Goal: Transaction & Acquisition: Download file/media

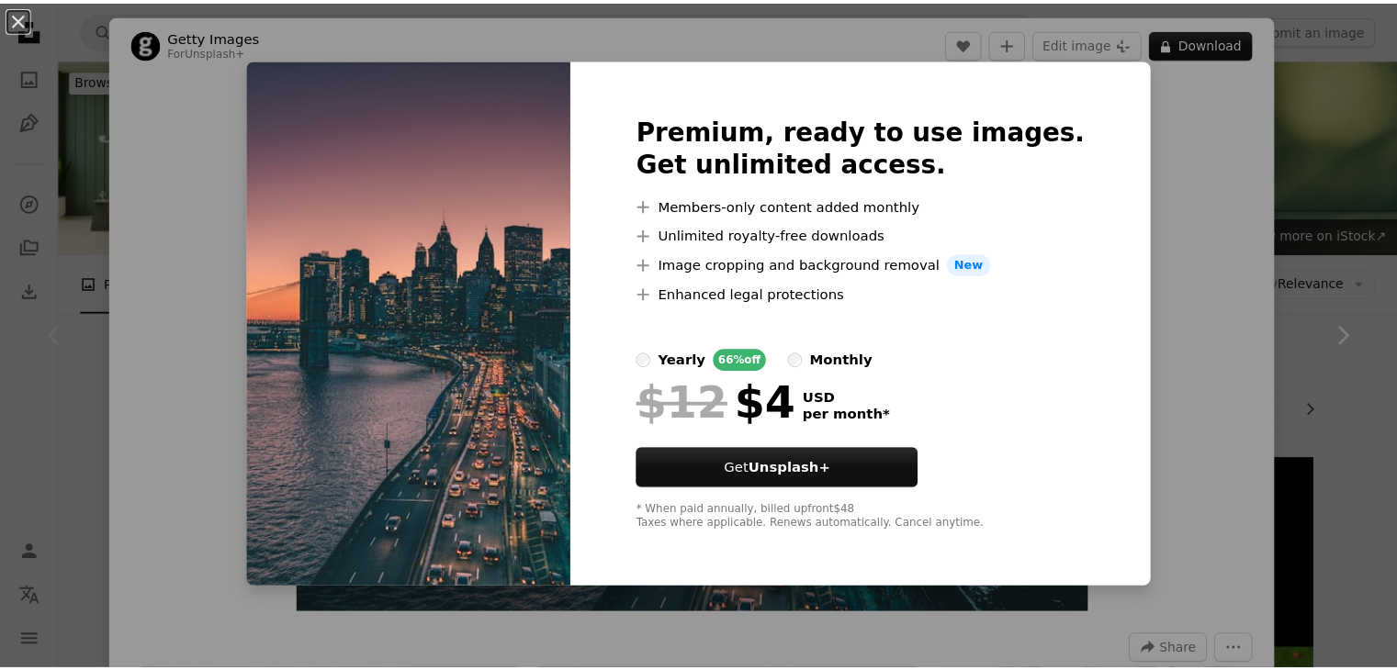
scroll to position [263, 0]
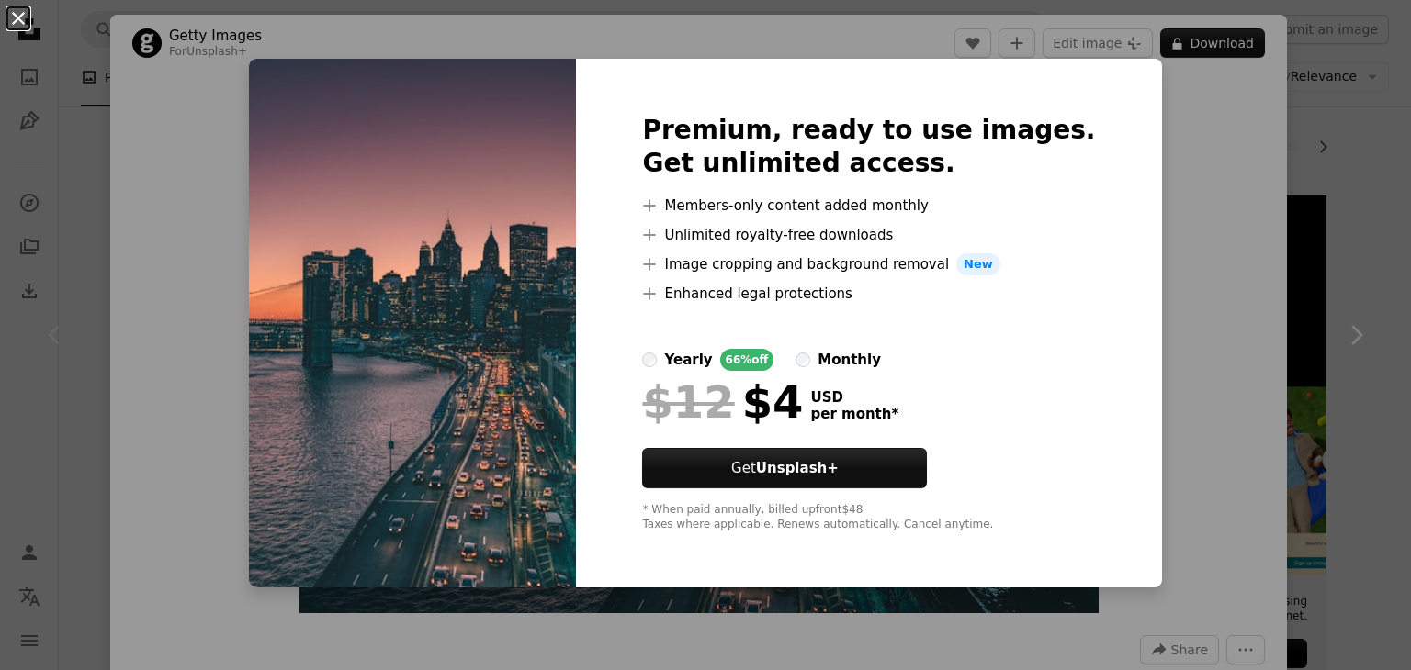
click at [13, 17] on button "An X shape" at bounding box center [18, 18] width 22 height 22
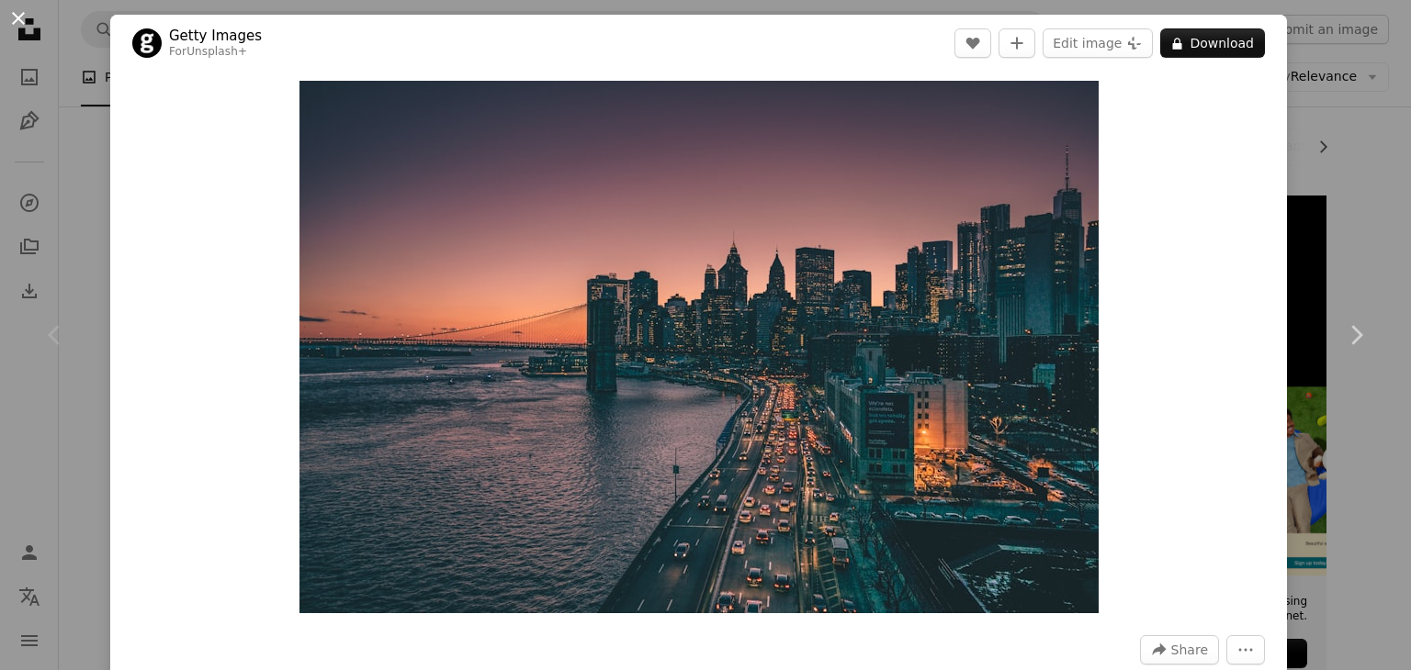
click at [20, 18] on button "An X shape" at bounding box center [18, 18] width 22 height 22
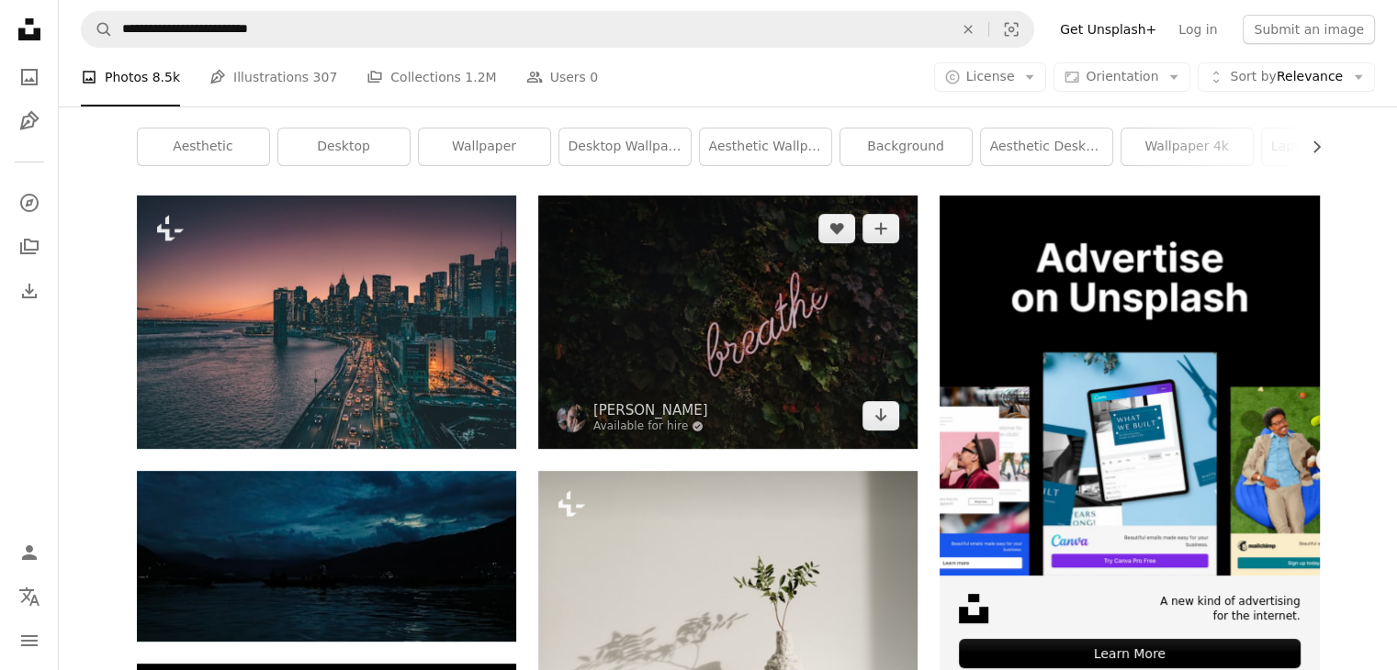
click at [666, 352] on img at bounding box center [727, 322] width 379 height 253
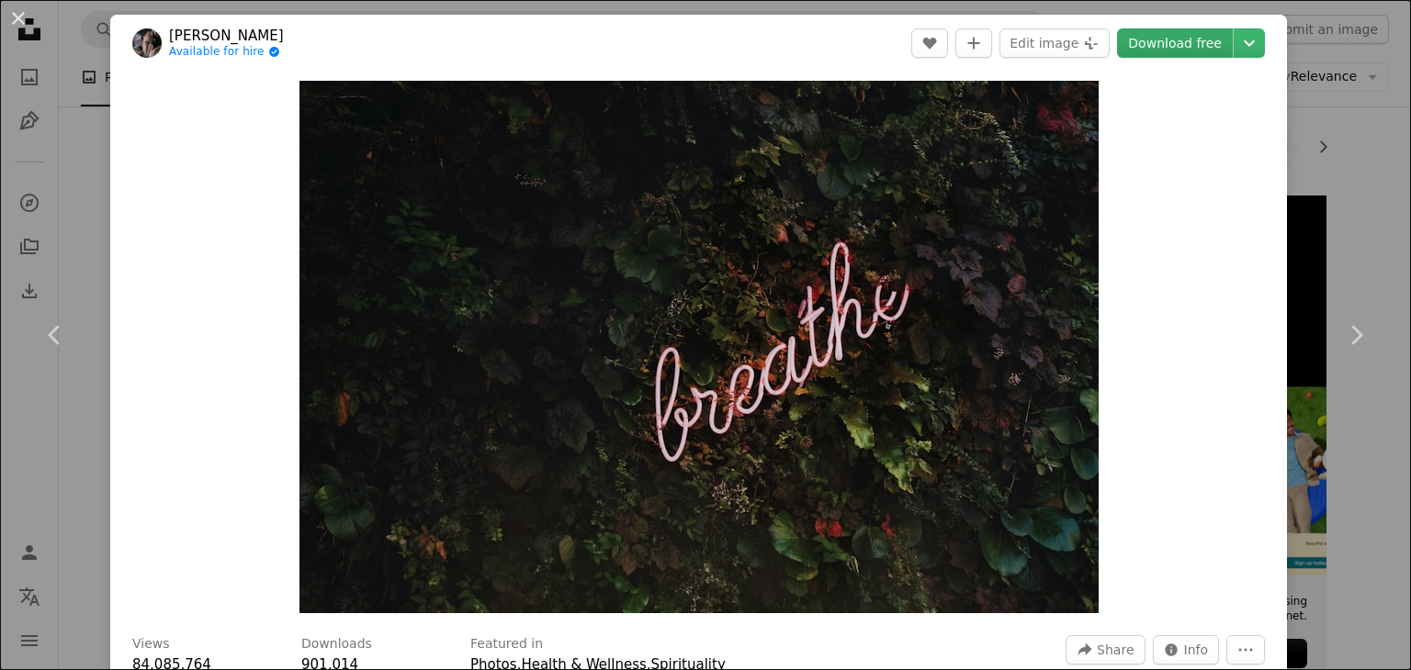
click at [1146, 41] on link "Download free" at bounding box center [1175, 42] width 116 height 29
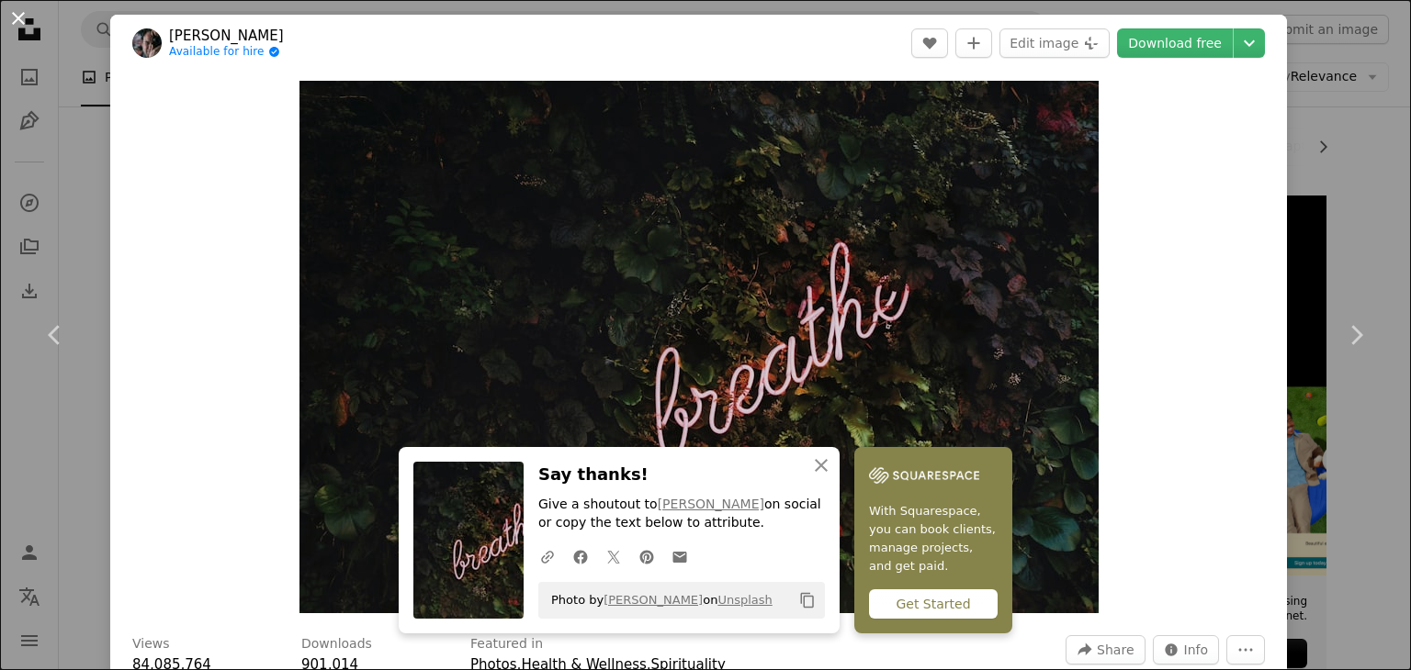
click at [13, 13] on button "An X shape" at bounding box center [18, 18] width 22 height 22
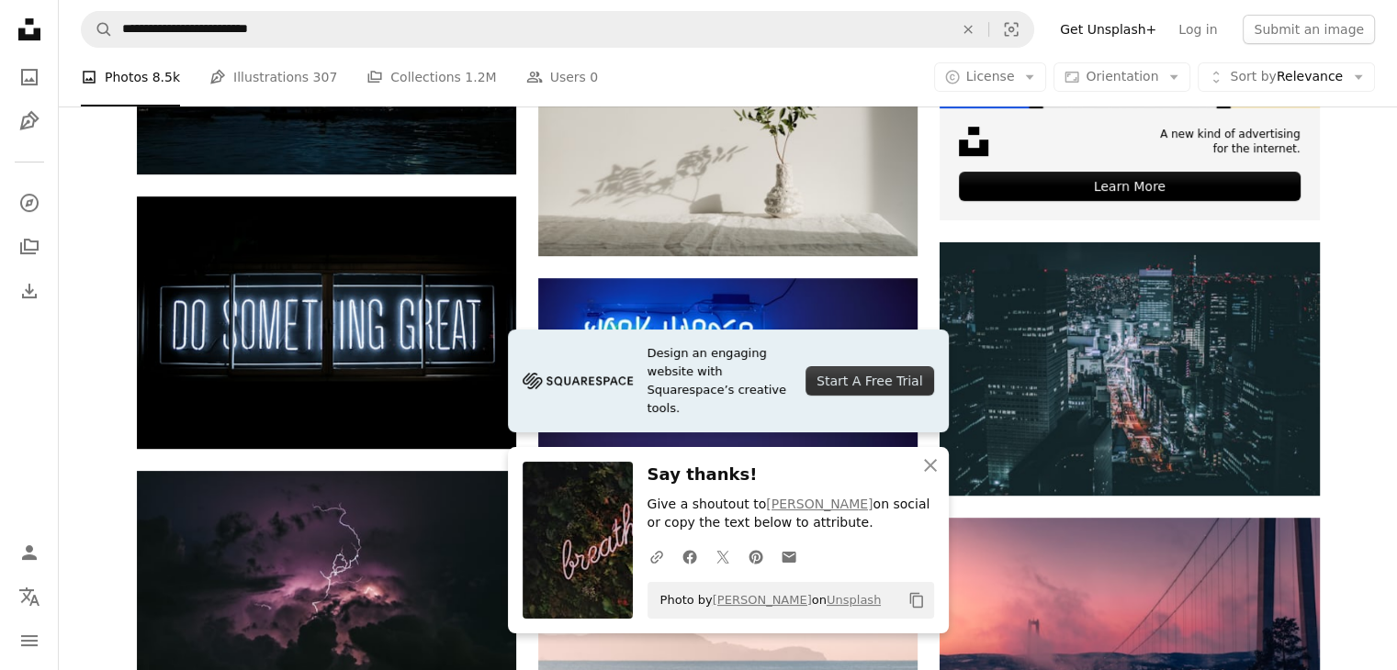
scroll to position [731, 0]
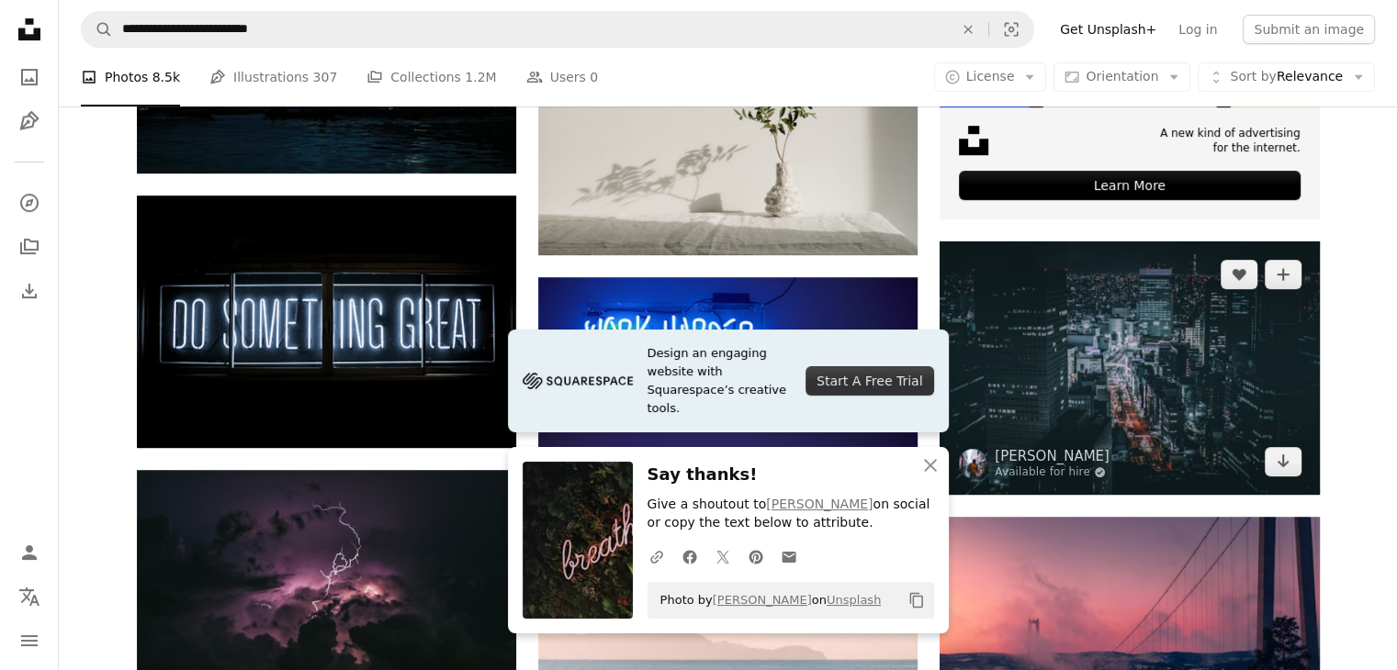
click at [1104, 378] on img at bounding box center [1129, 368] width 379 height 253
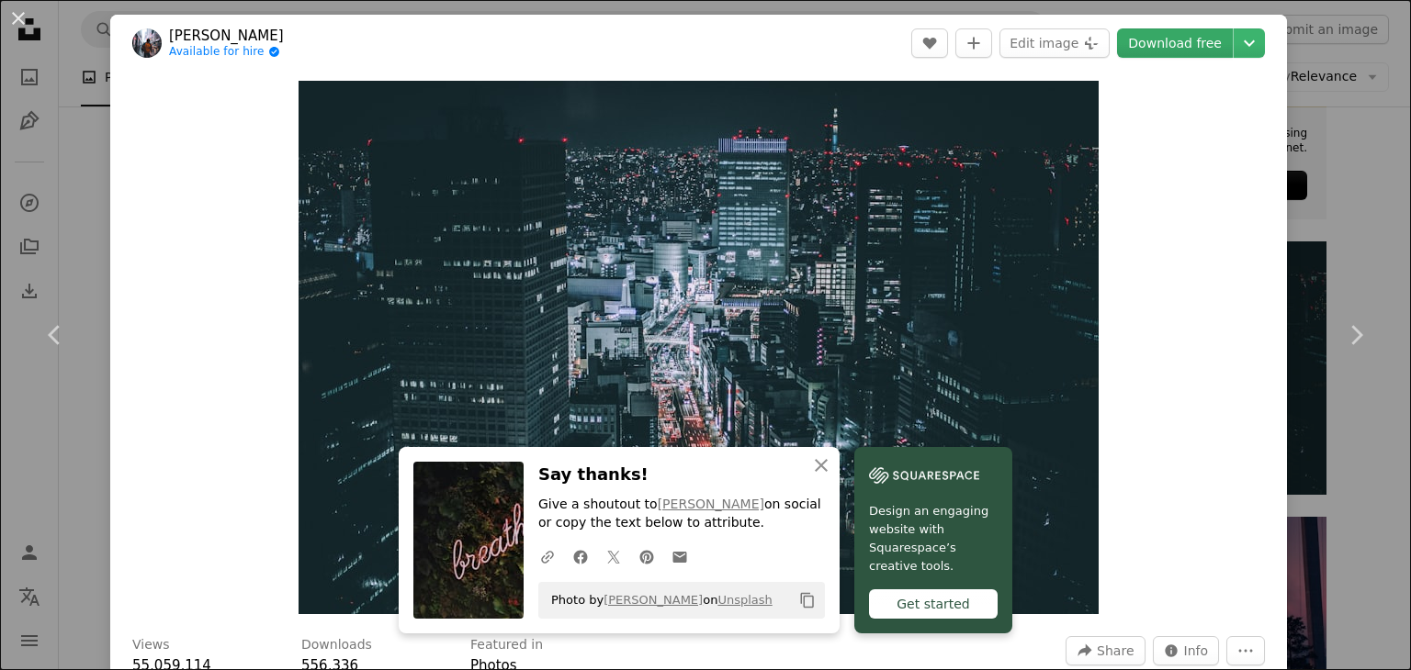
click at [1162, 39] on link "Download free" at bounding box center [1175, 42] width 116 height 29
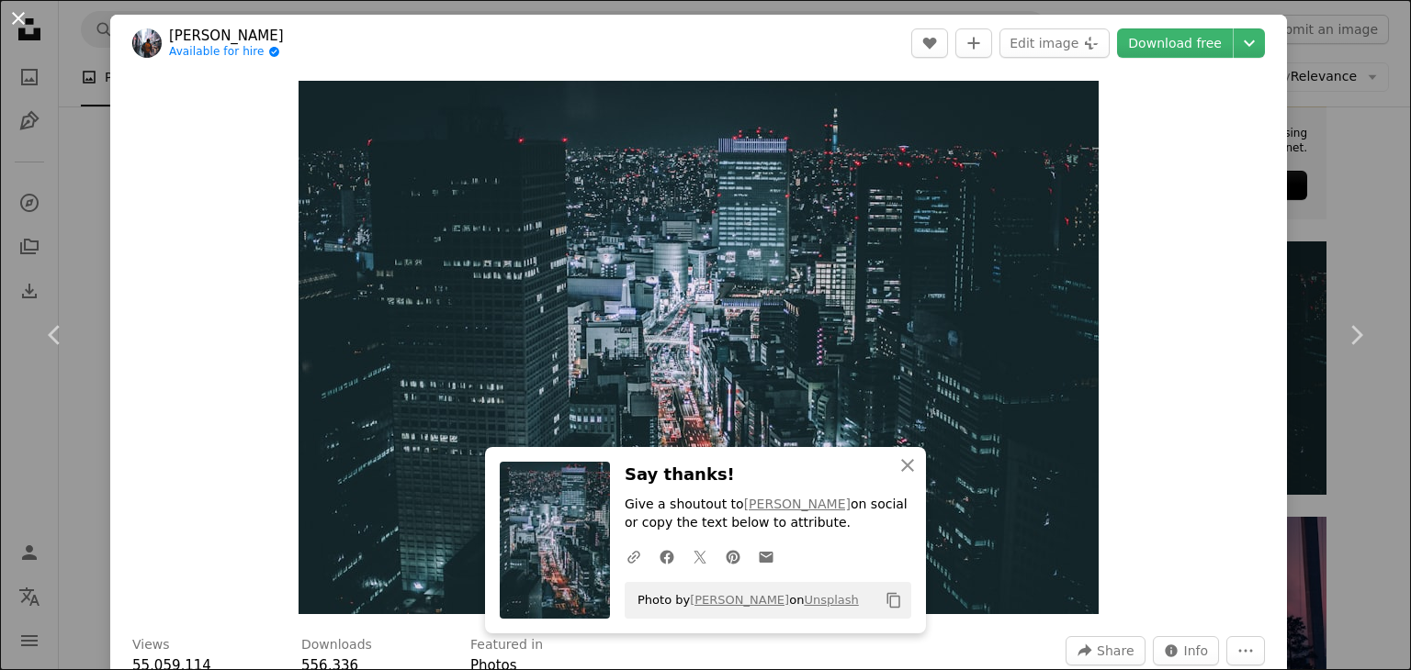
click at [7, 17] on button "An X shape" at bounding box center [18, 18] width 22 height 22
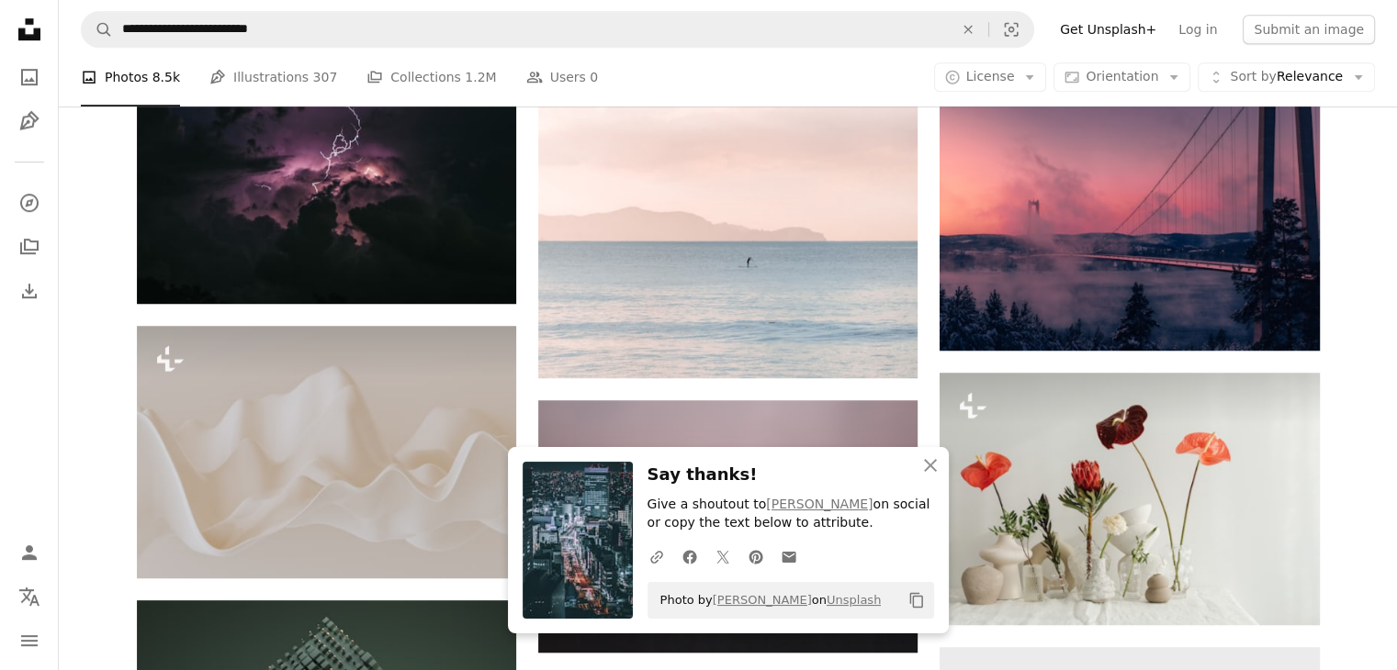
scroll to position [1153, 0]
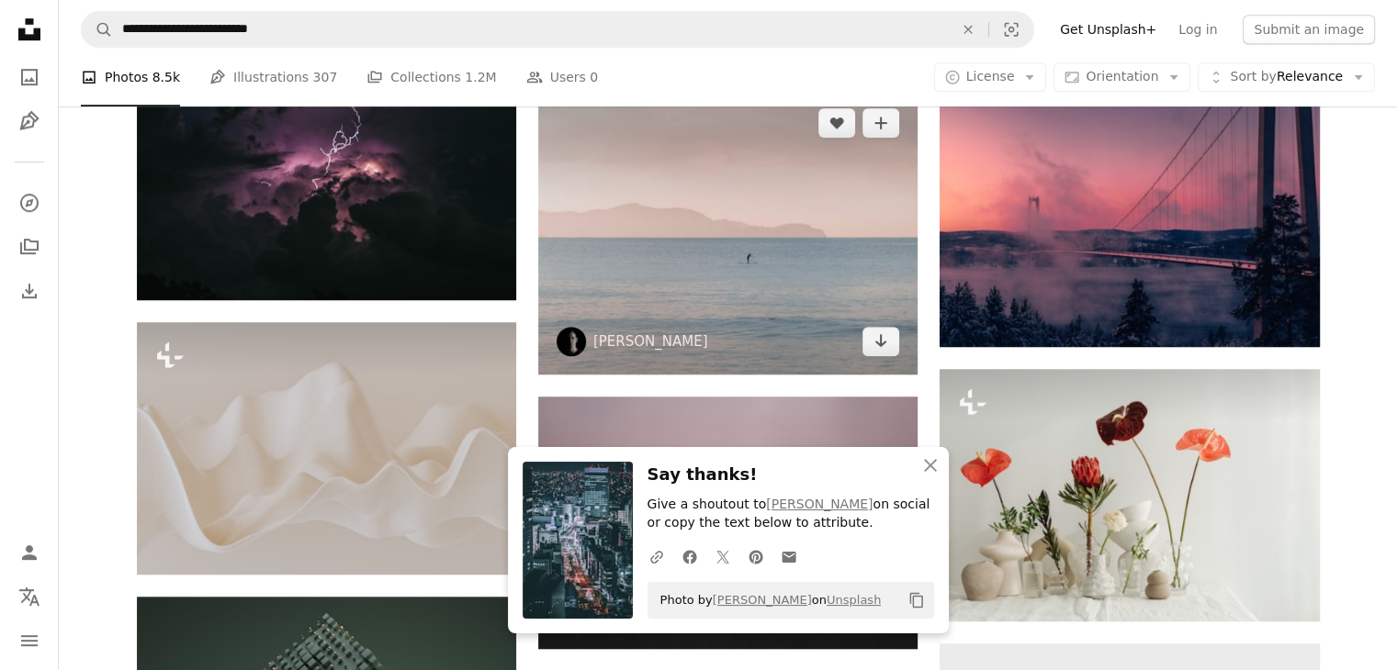
click at [681, 285] on img at bounding box center [727, 232] width 379 height 285
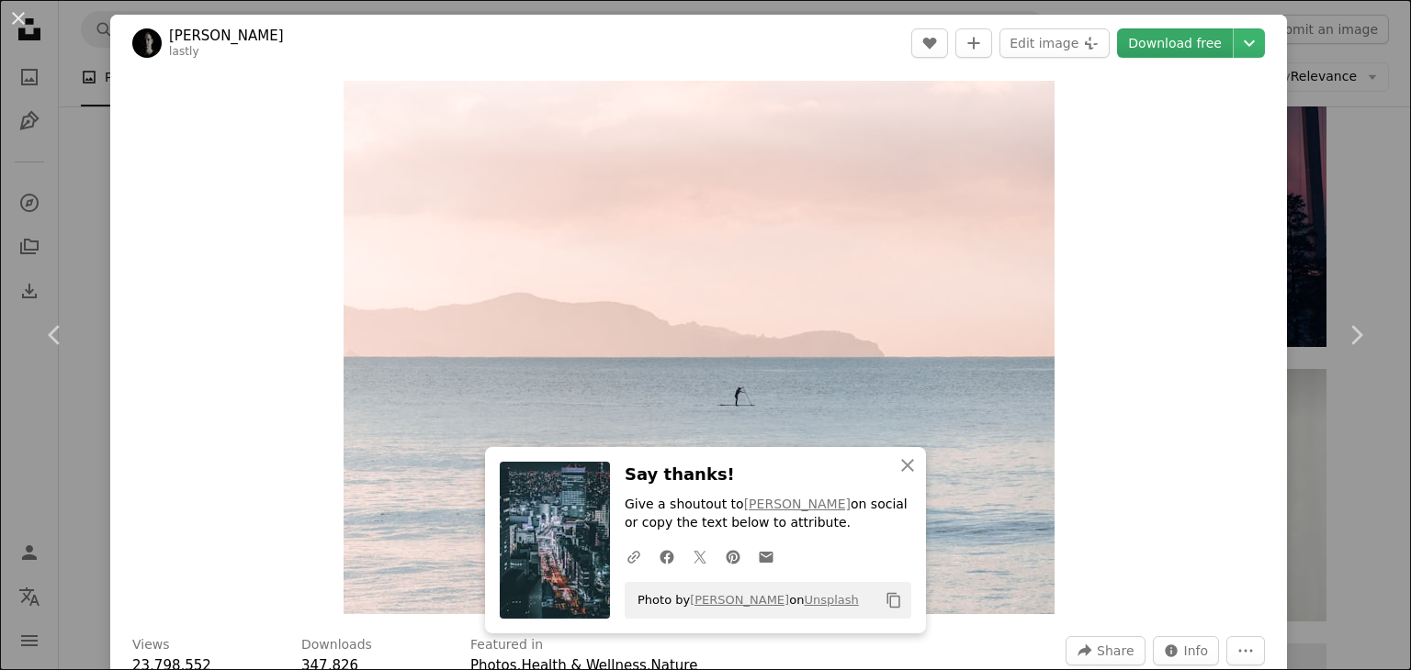
click at [1139, 46] on link "Download free" at bounding box center [1175, 42] width 116 height 29
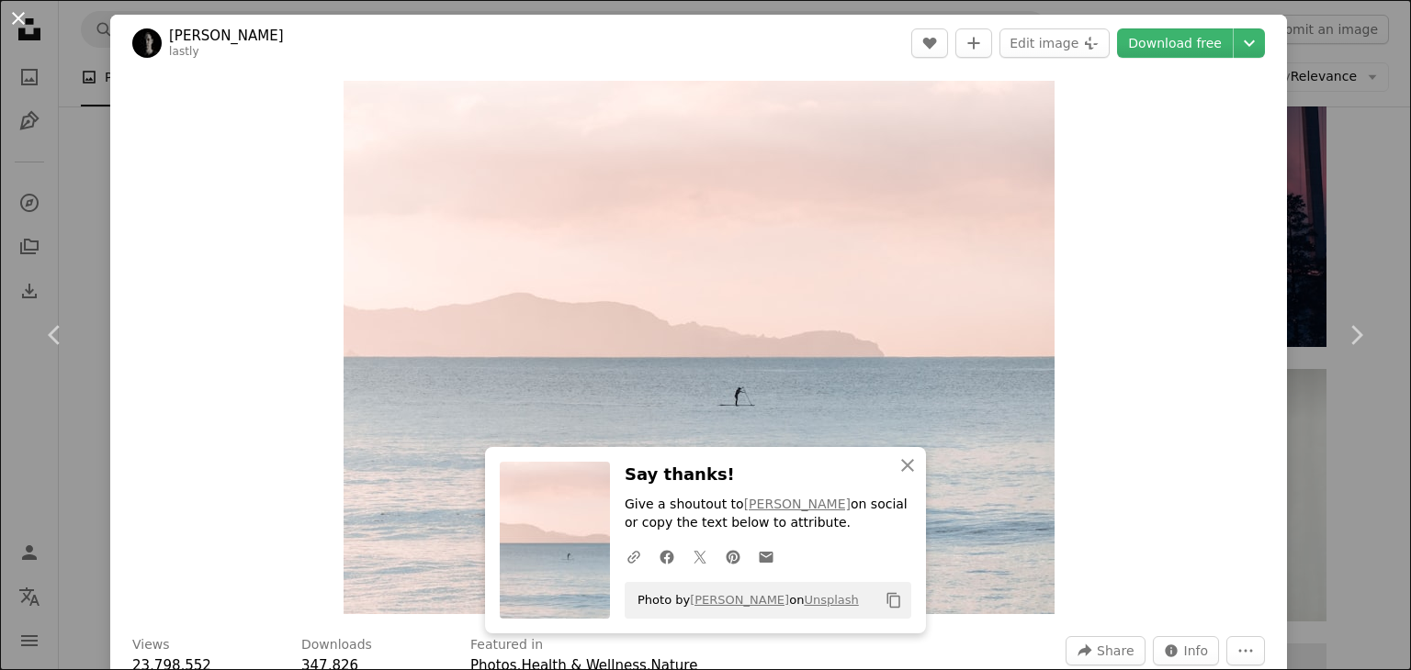
click at [21, 17] on button "An X shape" at bounding box center [18, 18] width 22 height 22
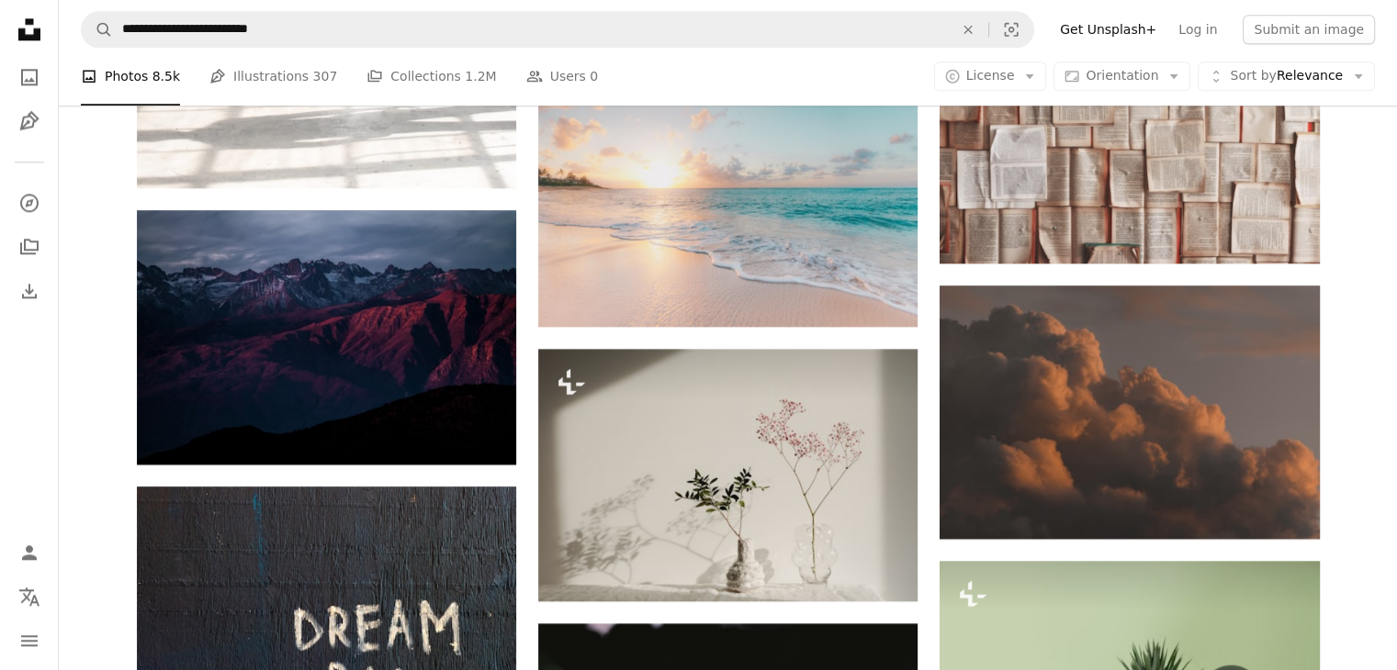
scroll to position [2343, 0]
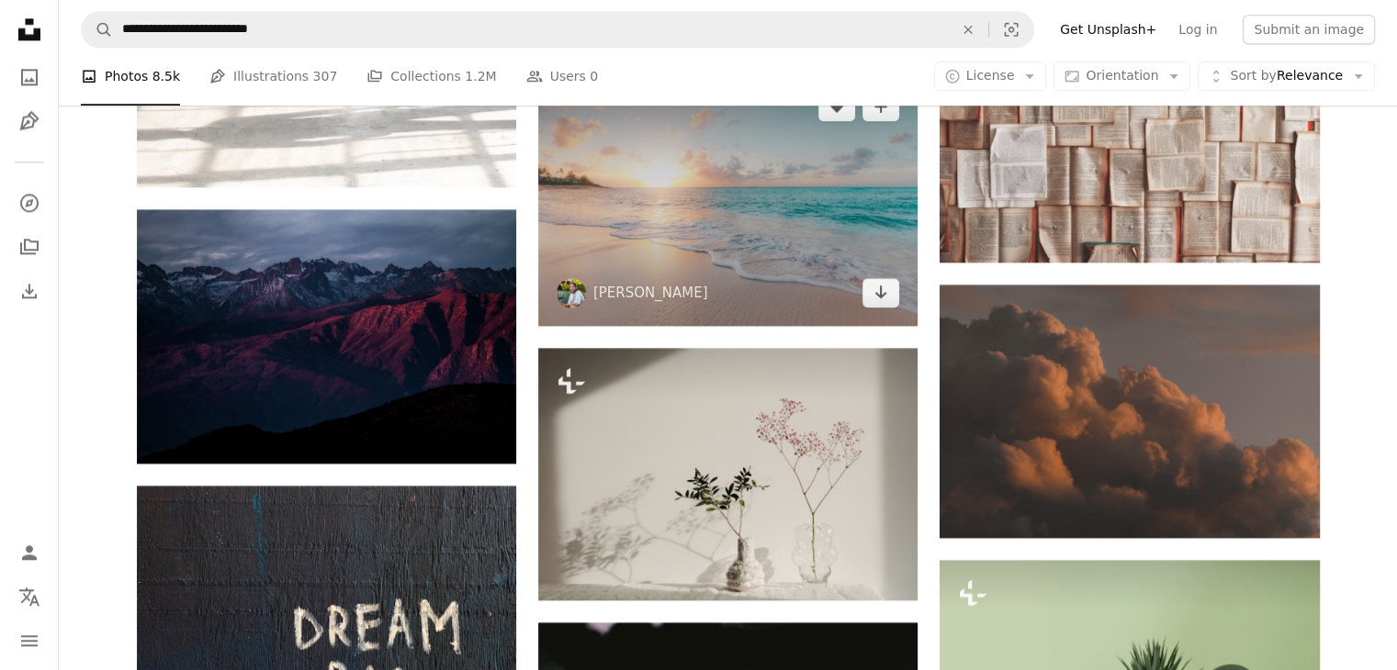
click at [712, 236] on img at bounding box center [727, 199] width 379 height 252
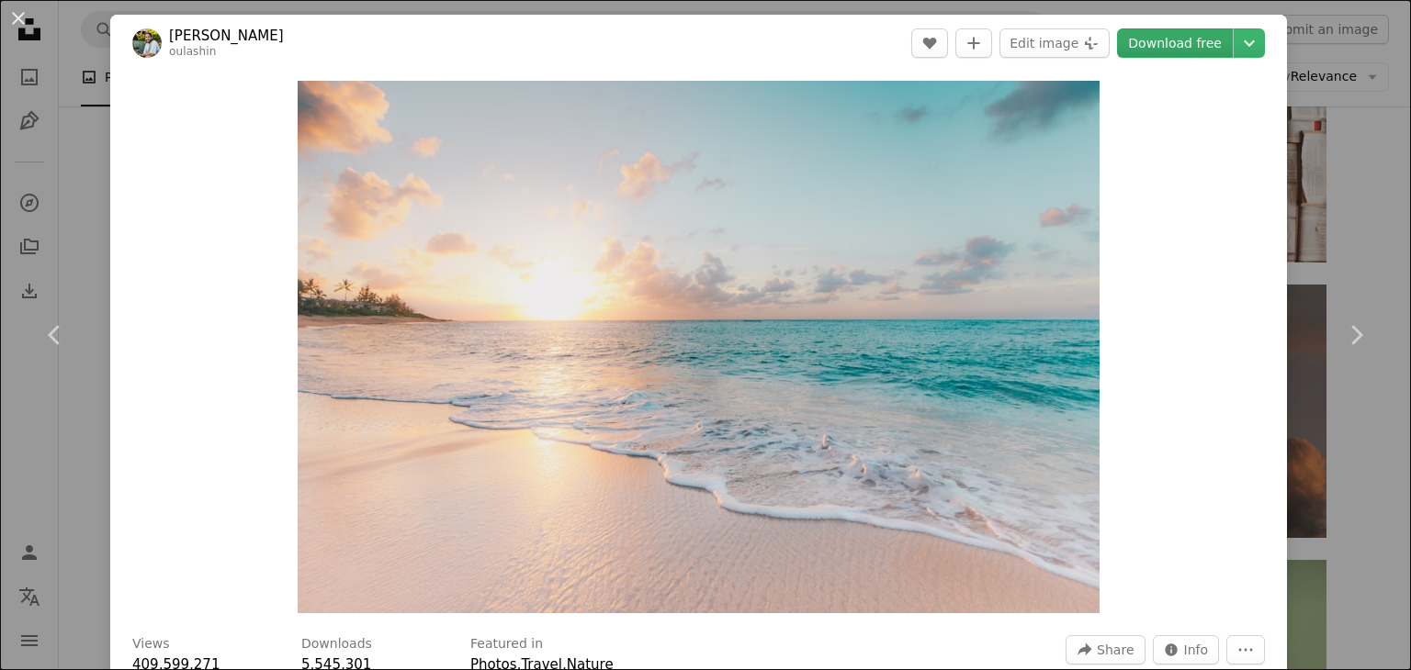
click at [1142, 38] on link "Download free" at bounding box center [1175, 42] width 116 height 29
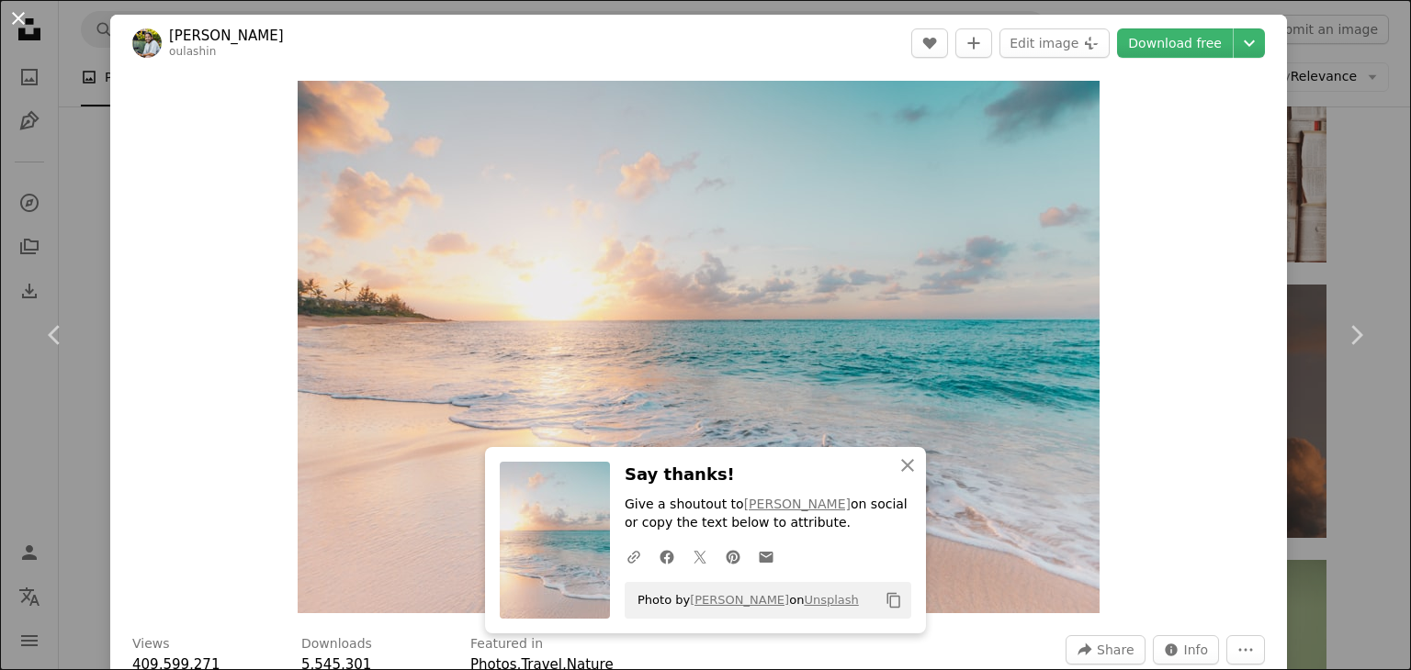
click at [12, 19] on button "An X shape" at bounding box center [18, 18] width 22 height 22
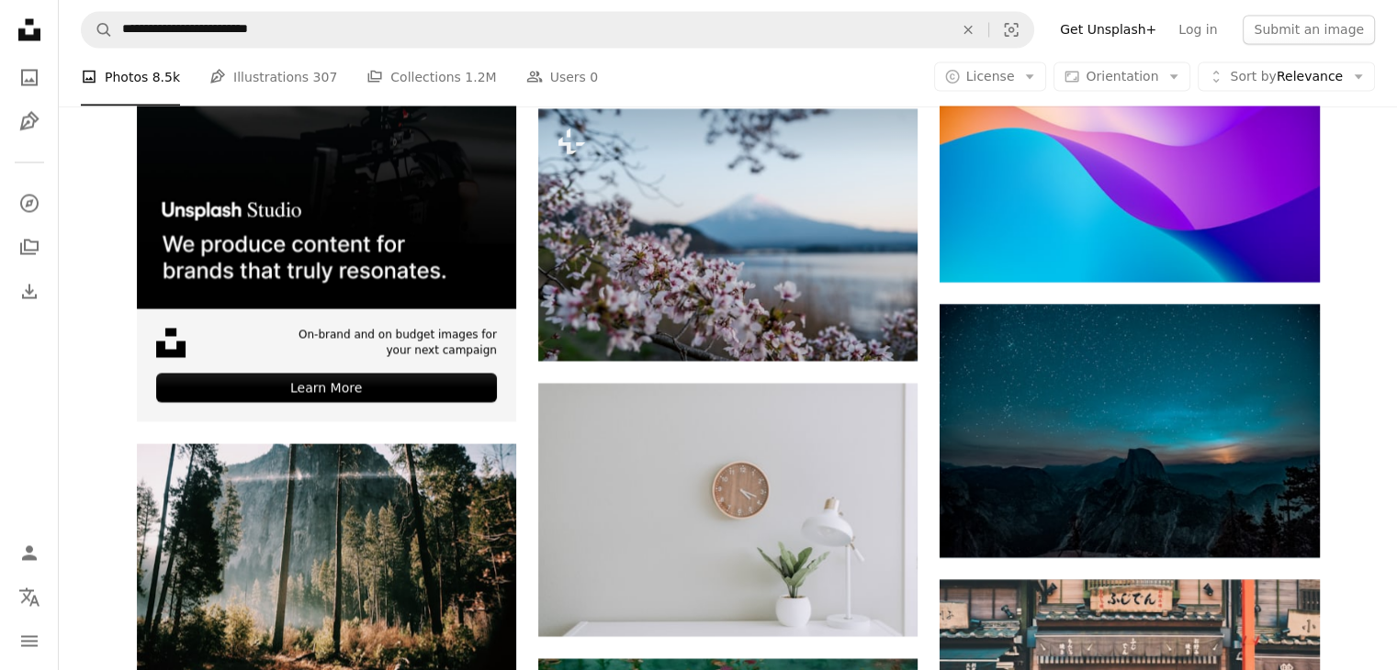
scroll to position [3446, 0]
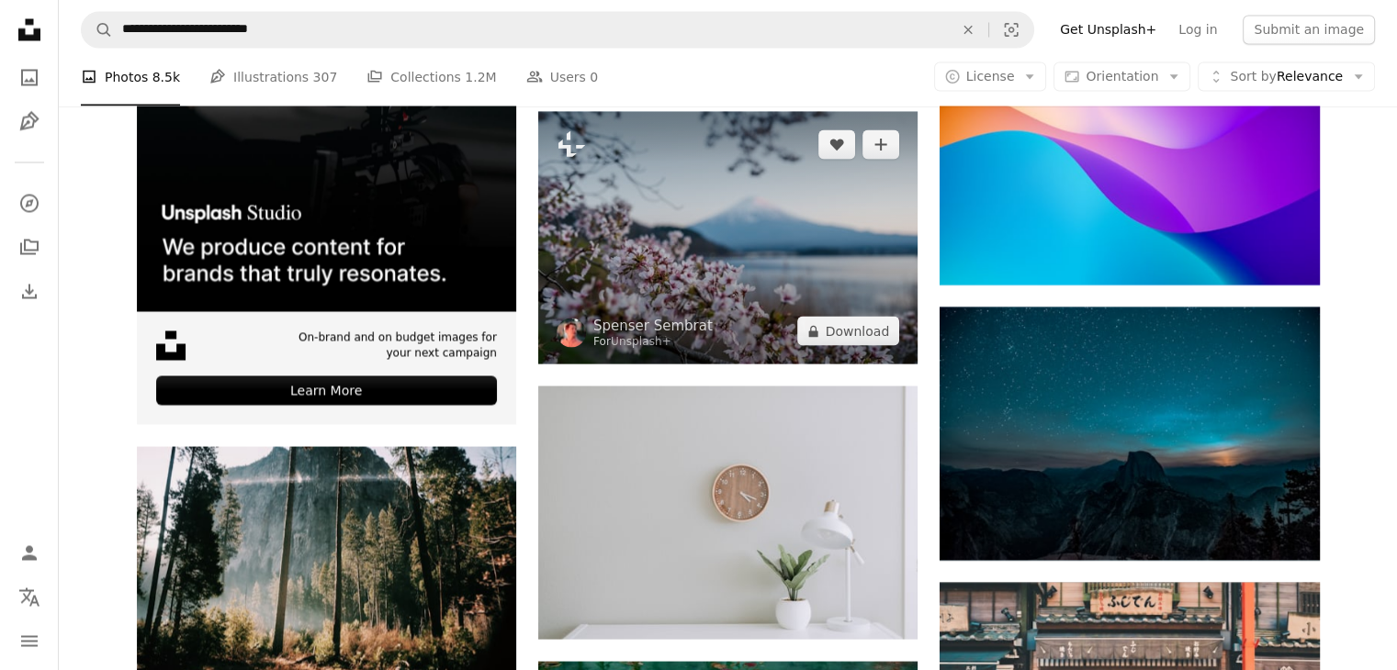
click at [694, 313] on img at bounding box center [727, 237] width 379 height 253
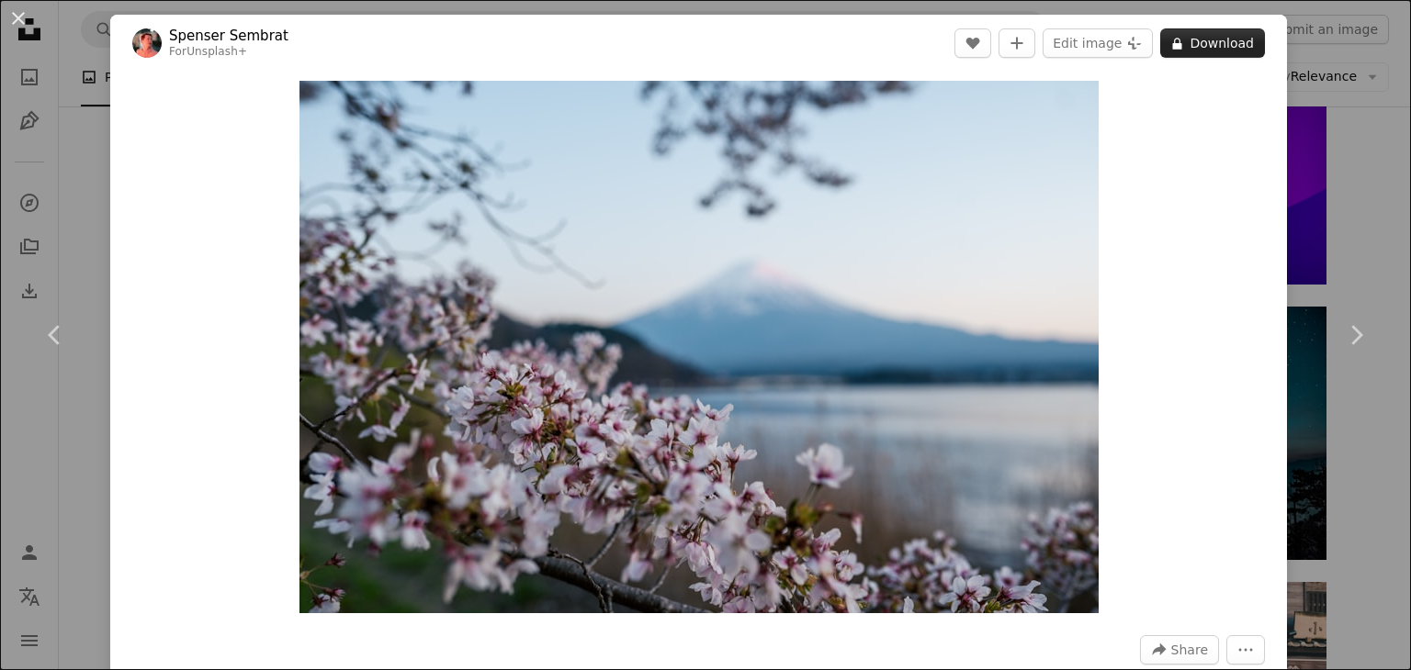
click at [1195, 30] on button "A lock Download" at bounding box center [1212, 42] width 105 height 29
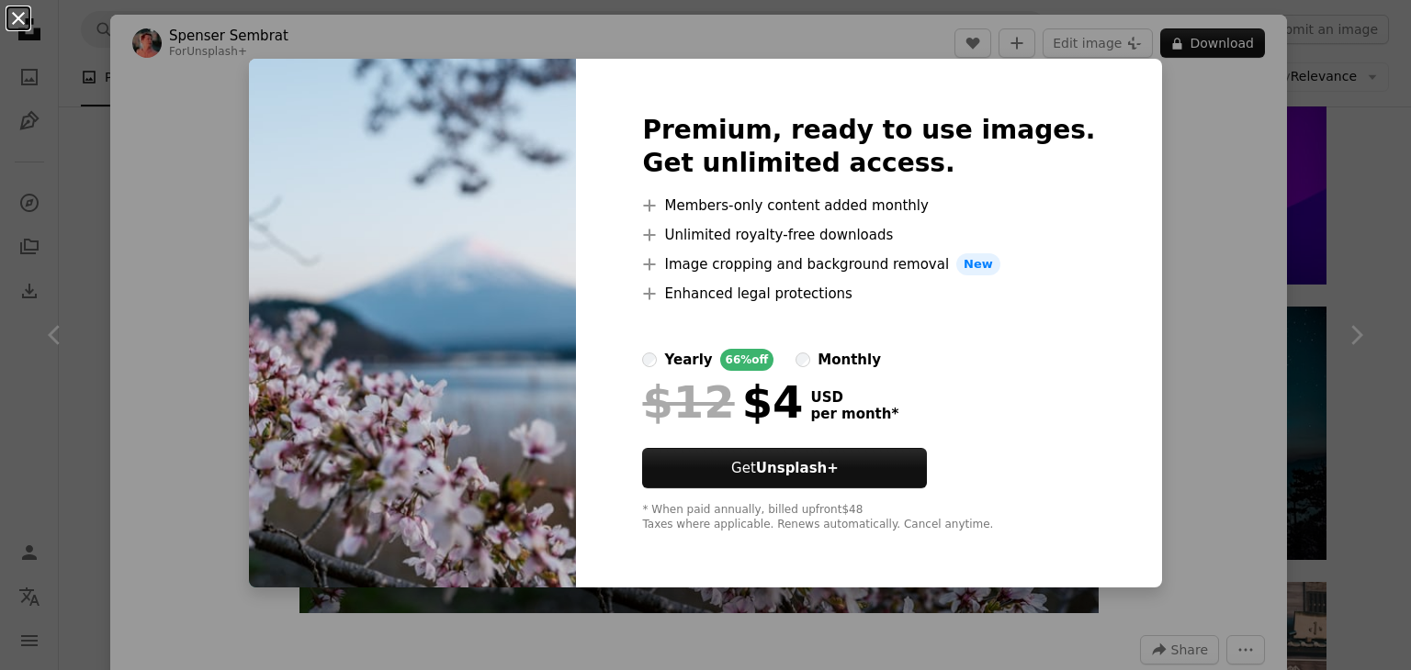
click at [22, 23] on button "An X shape" at bounding box center [18, 18] width 22 height 22
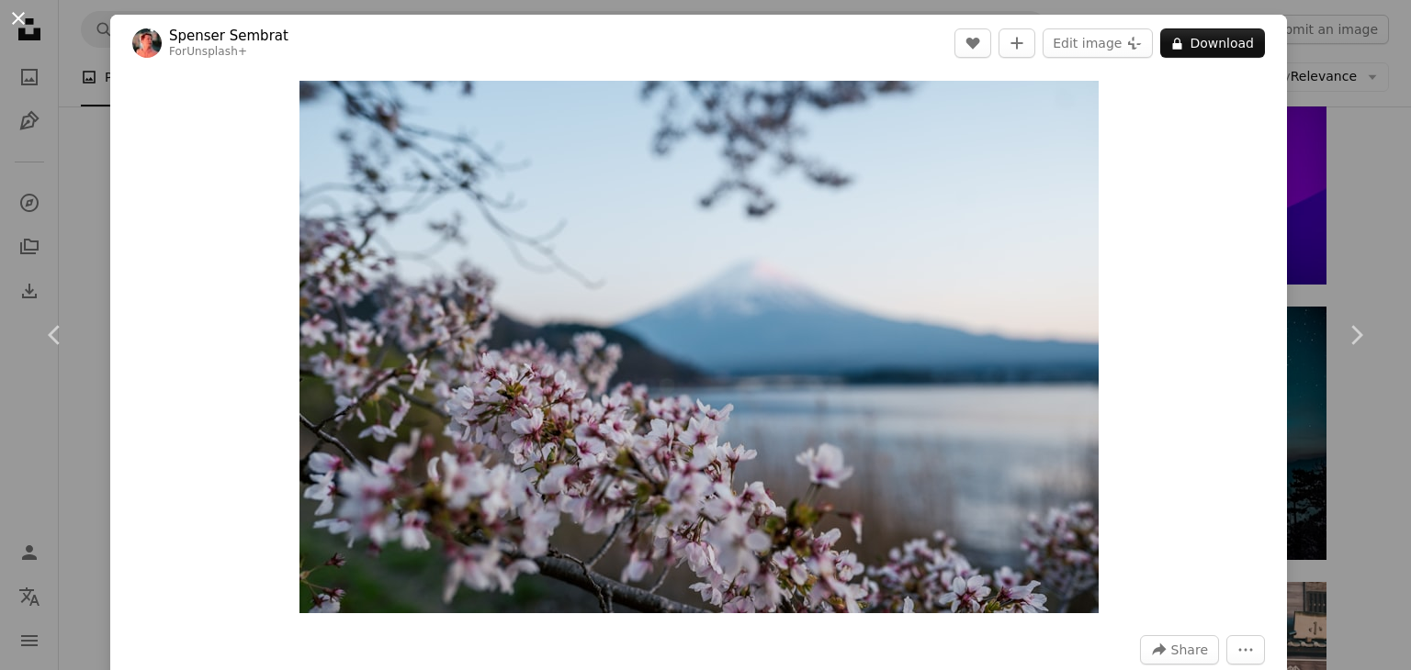
click at [12, 14] on button "An X shape" at bounding box center [18, 18] width 22 height 22
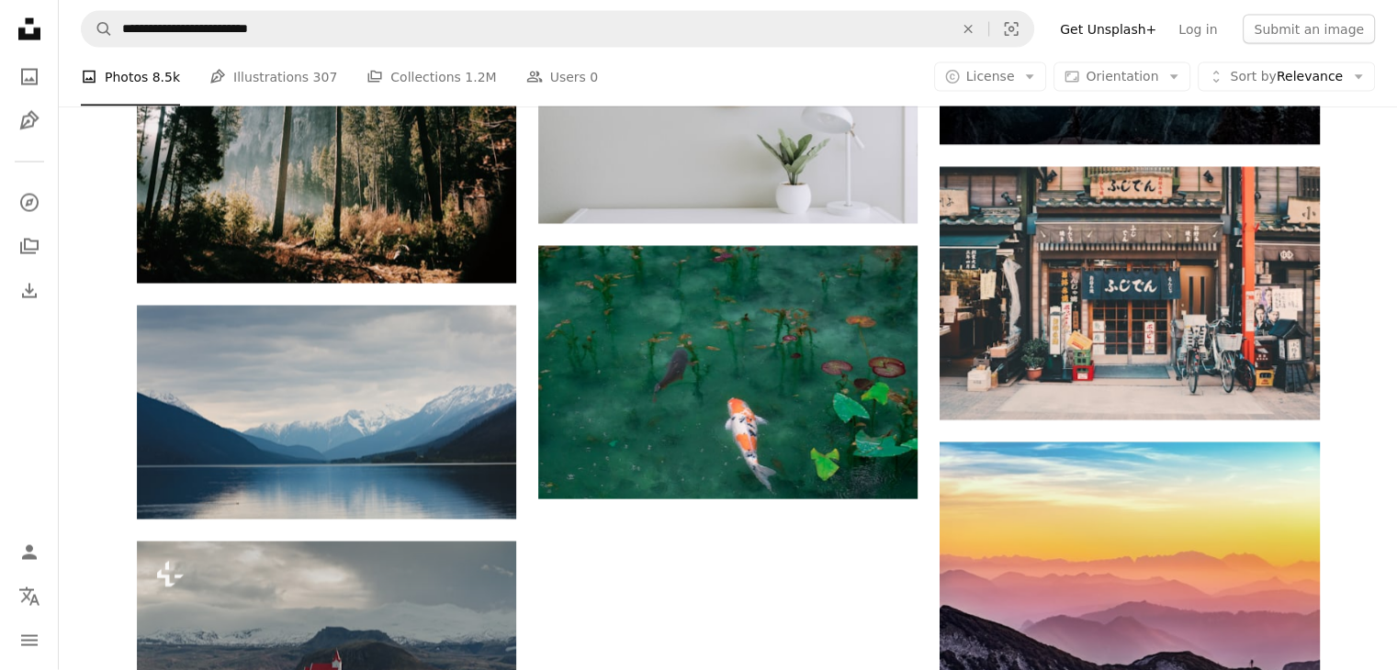
scroll to position [3863, 0]
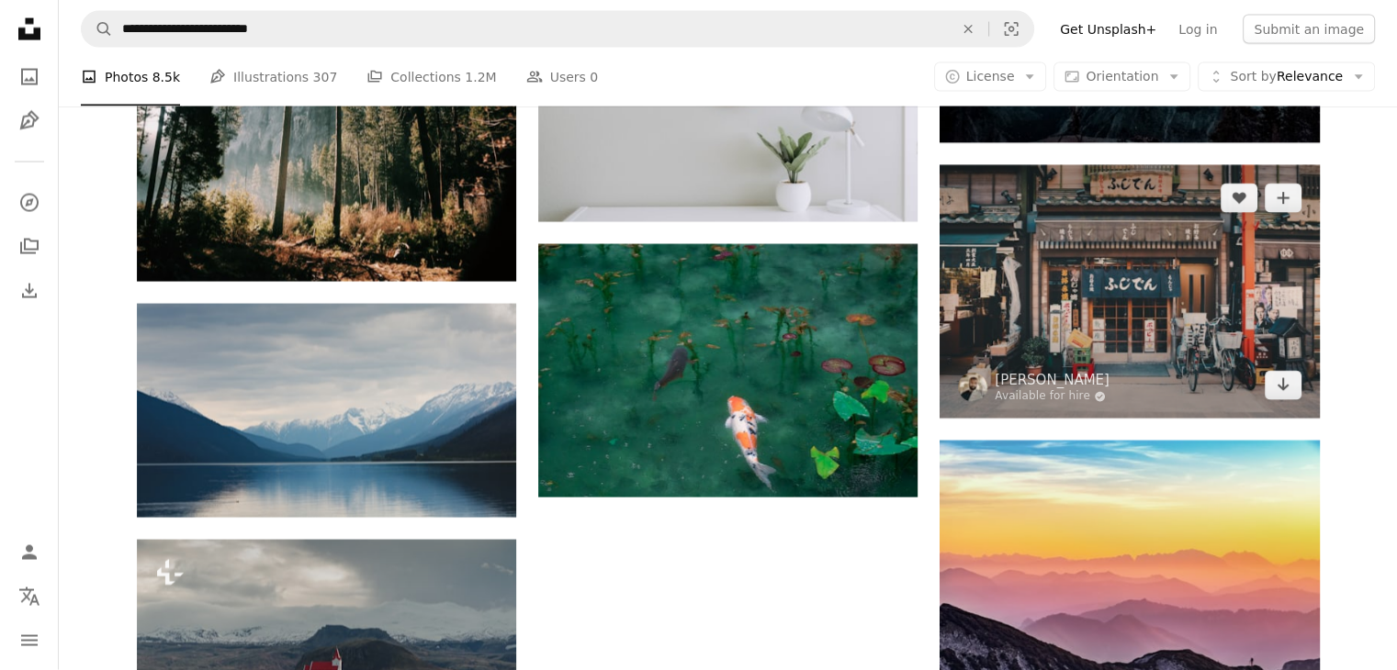
click at [1042, 317] on img at bounding box center [1129, 291] width 379 height 253
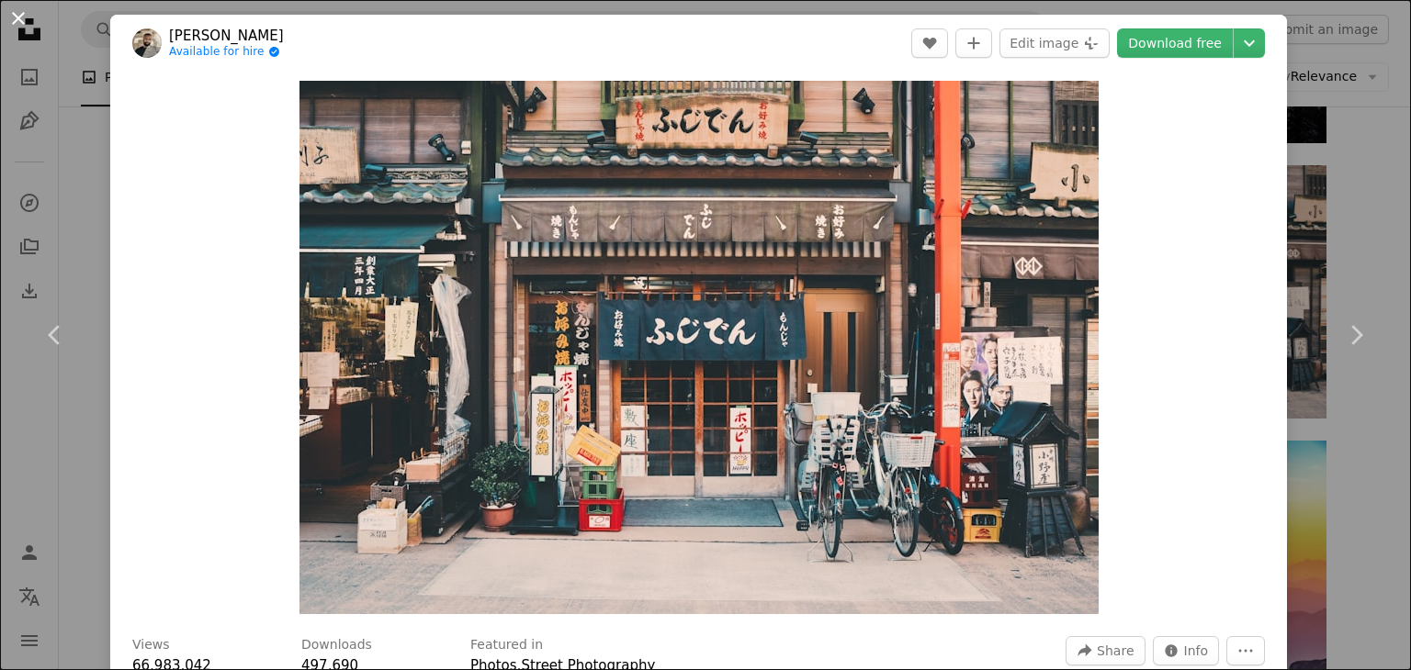
click at [7, 12] on button "An X shape" at bounding box center [18, 18] width 22 height 22
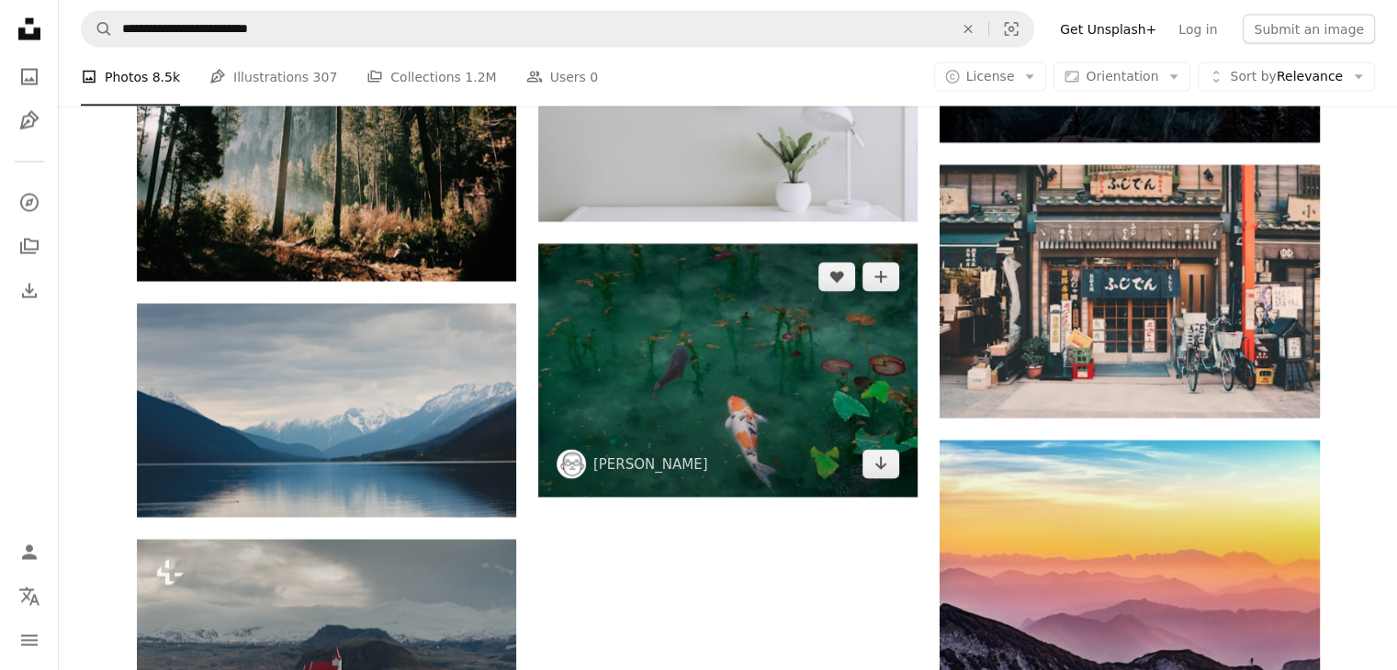
click at [727, 377] on img at bounding box center [727, 370] width 379 height 253
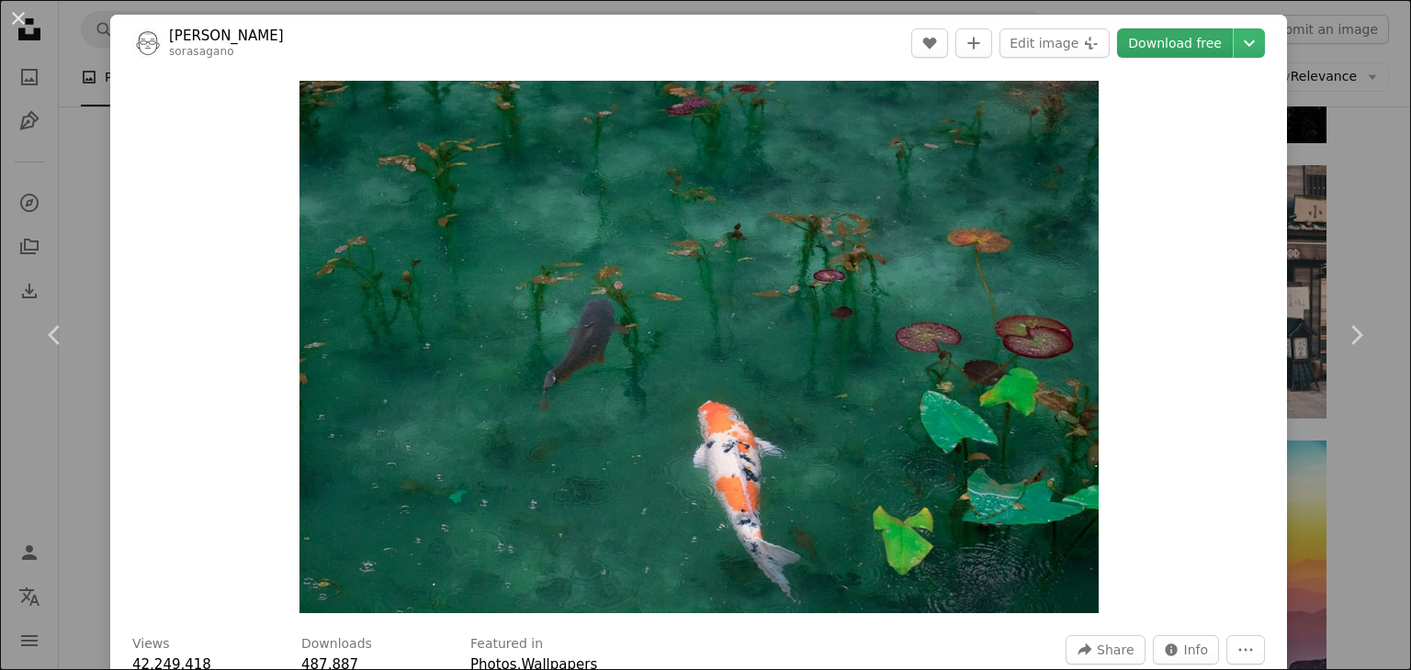
click at [1157, 39] on link "Download free" at bounding box center [1175, 42] width 116 height 29
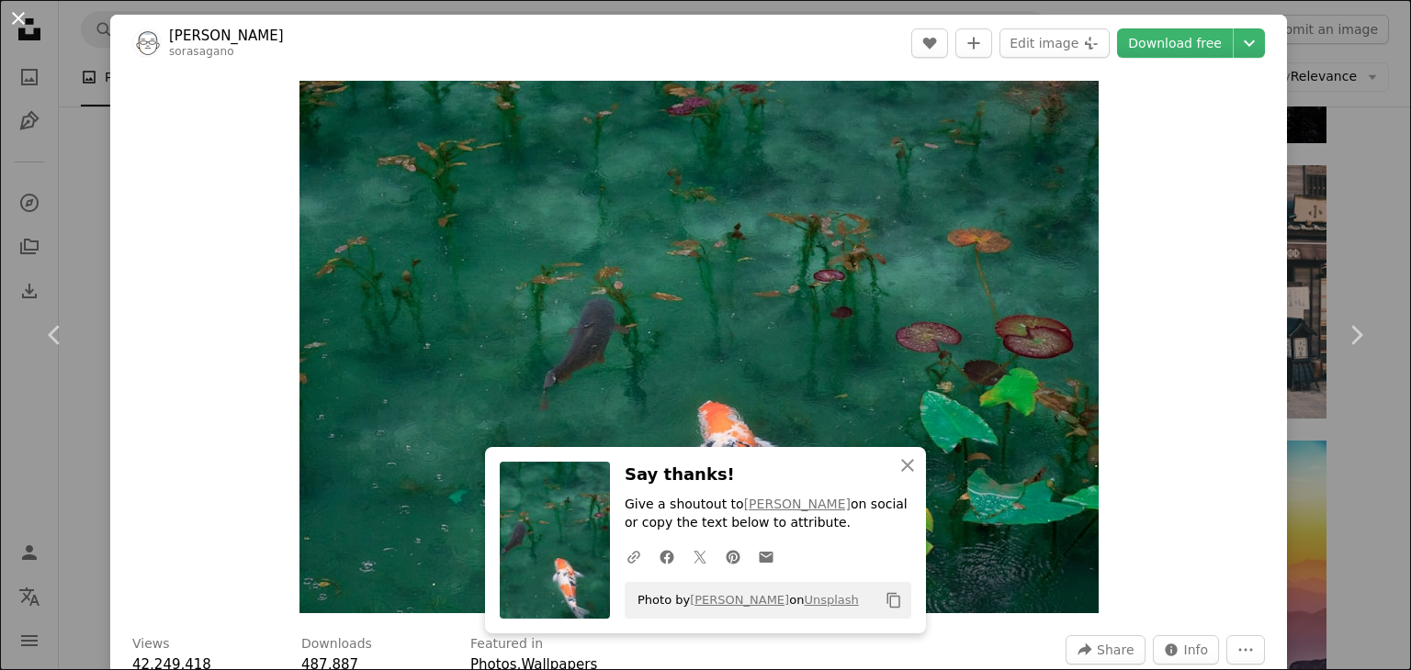
click at [15, 19] on button "An X shape" at bounding box center [18, 18] width 22 height 22
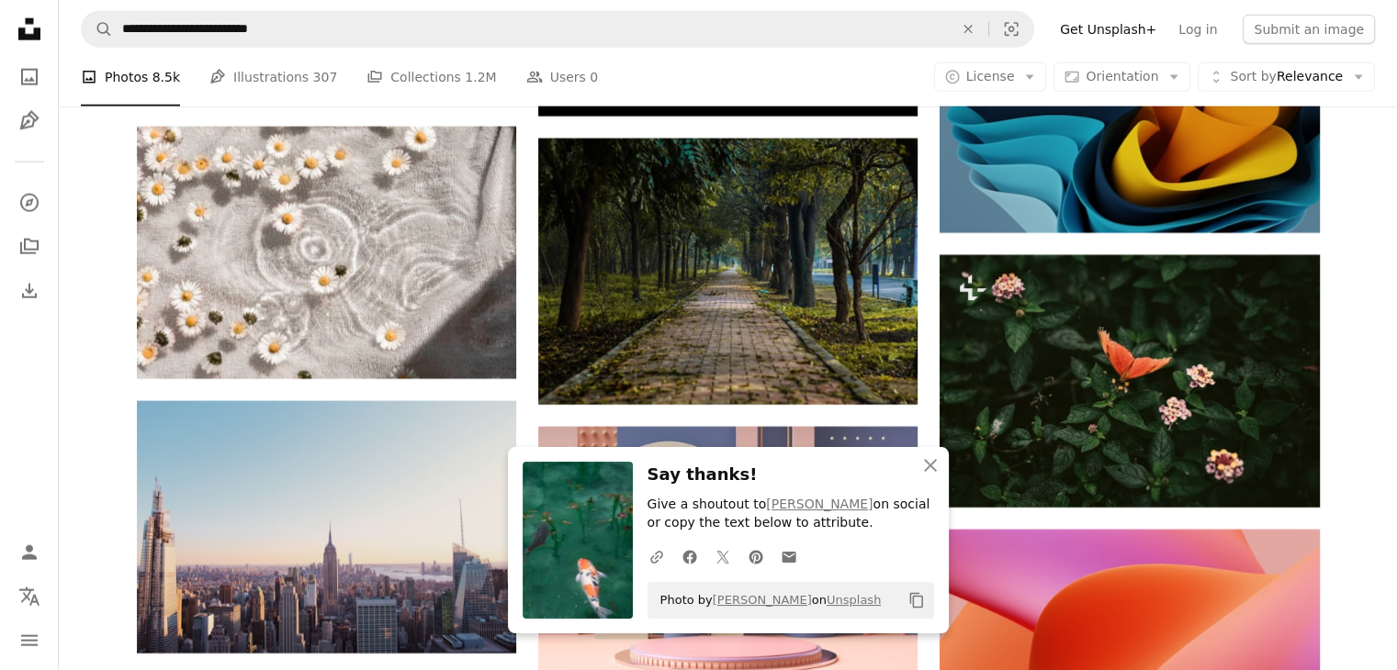
scroll to position [4552, 0]
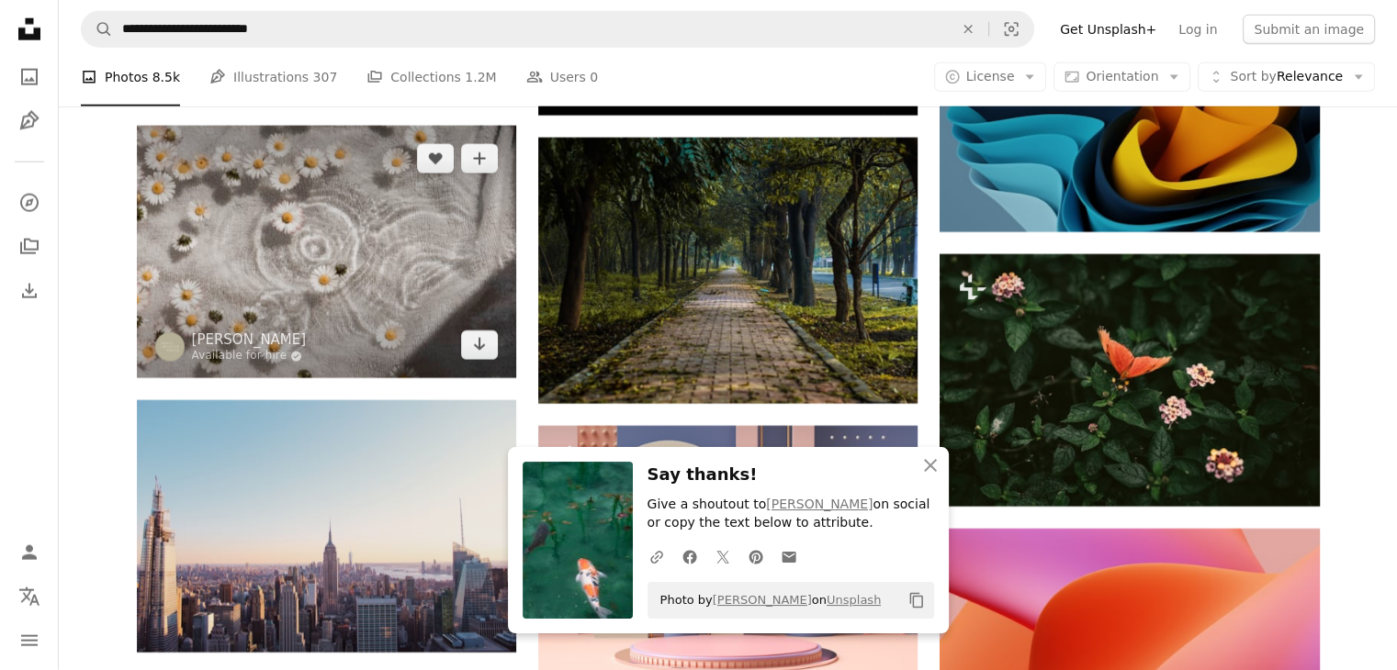
click at [294, 276] on img at bounding box center [326, 252] width 379 height 253
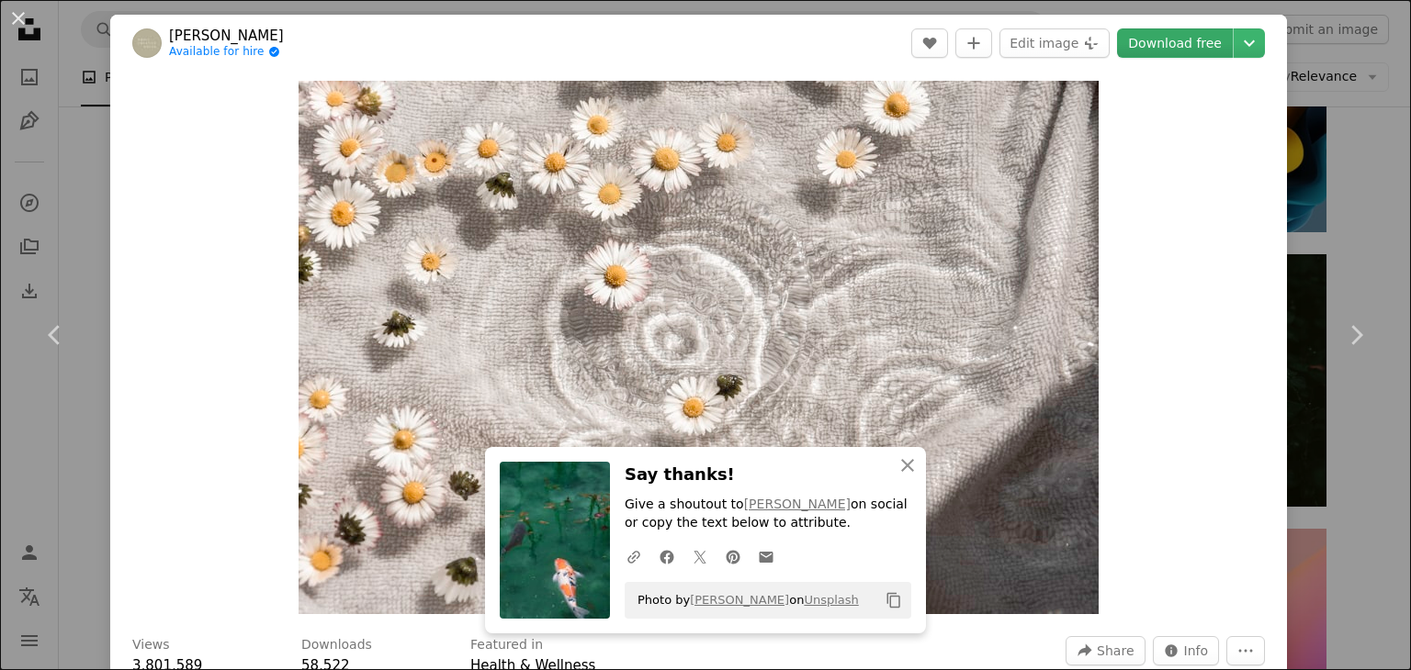
click at [1142, 41] on link "Download free" at bounding box center [1175, 42] width 116 height 29
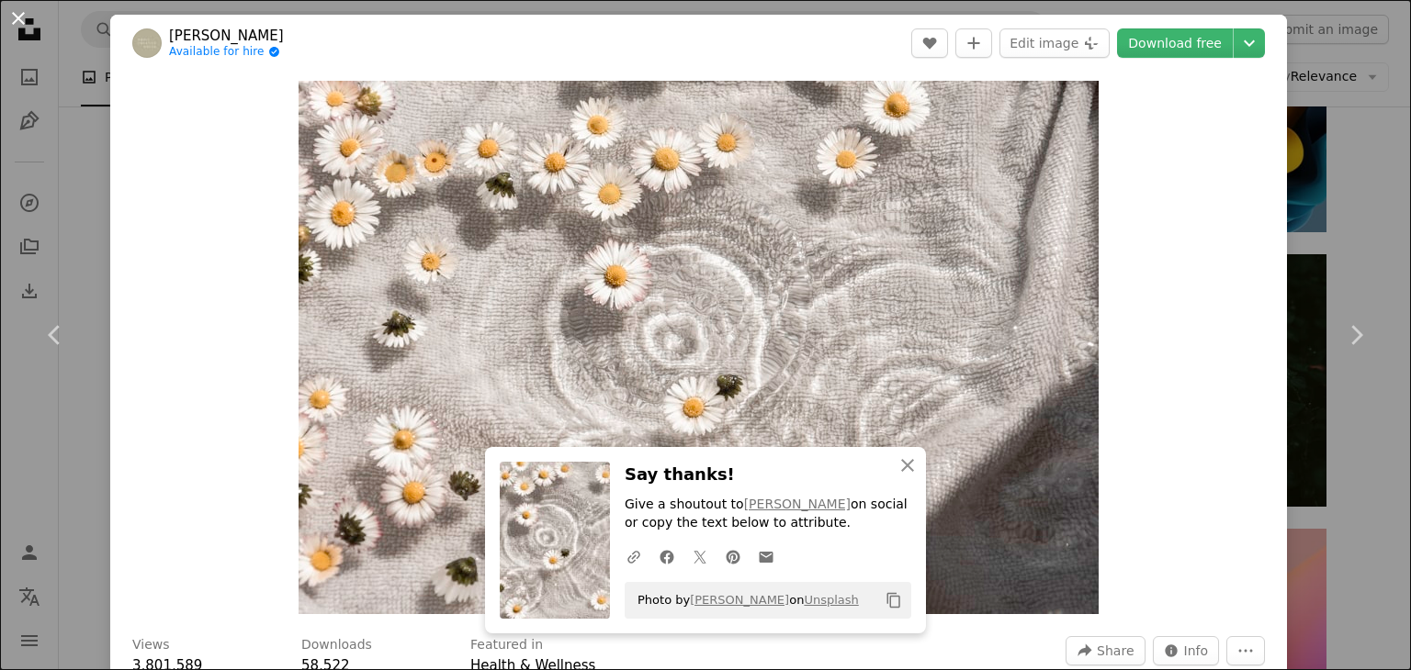
click at [17, 11] on button "An X shape" at bounding box center [18, 18] width 22 height 22
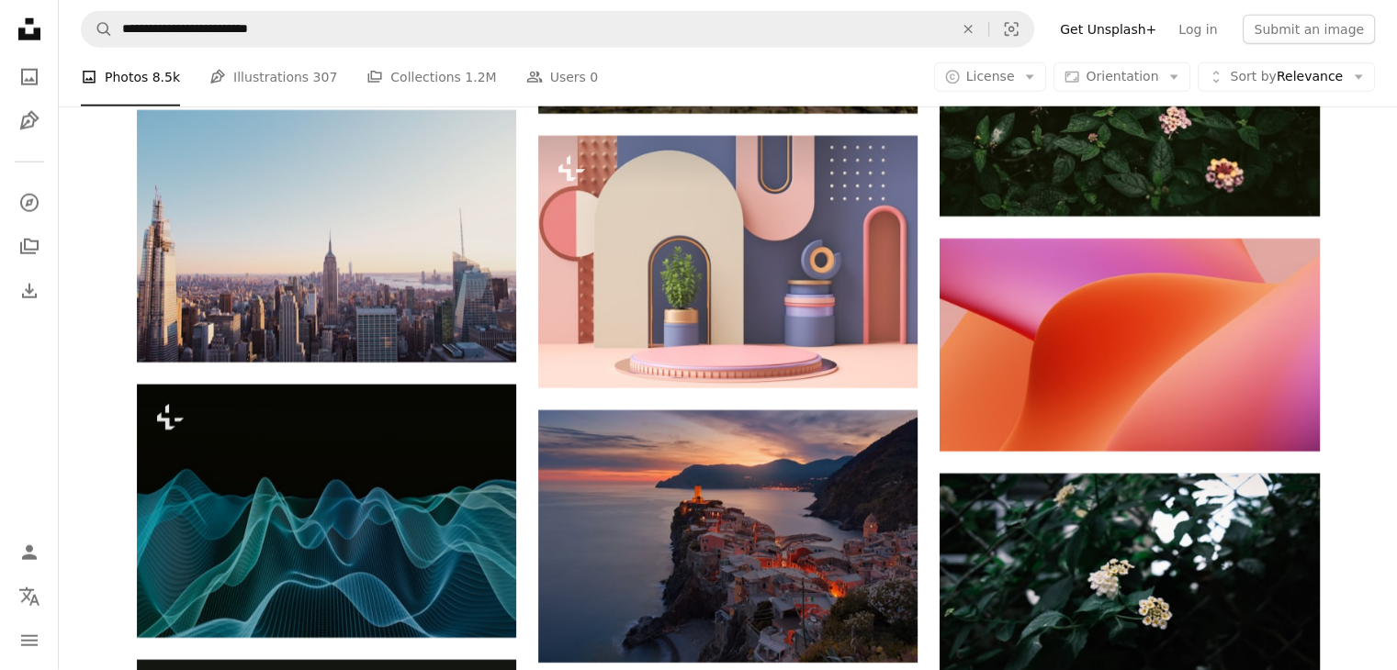
scroll to position [4837, 0]
